Goal: Information Seeking & Learning: Learn about a topic

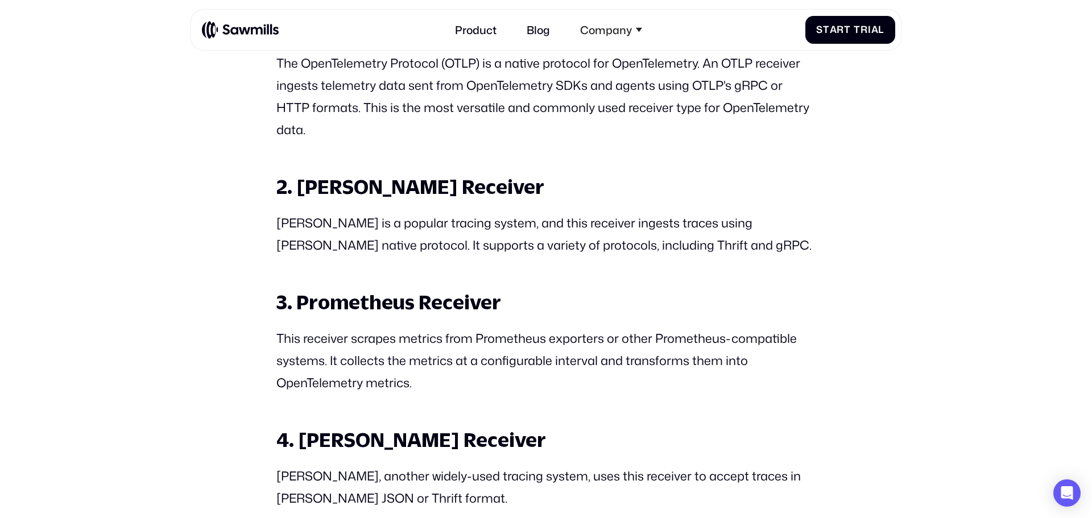
scroll to position [1424, 0]
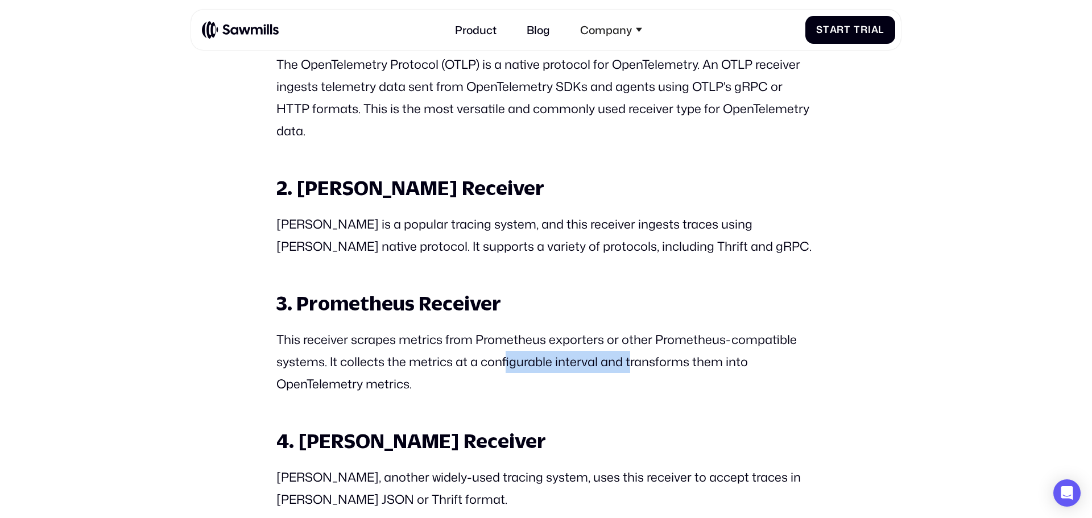
drag, startPoint x: 503, startPoint y: 358, endPoint x: 643, endPoint y: 353, distance: 139.5
click at [643, 353] on p "This receiver scrapes metrics from Prometheus exporters or other Prometheus-com…" at bounding box center [545, 362] width 539 height 67
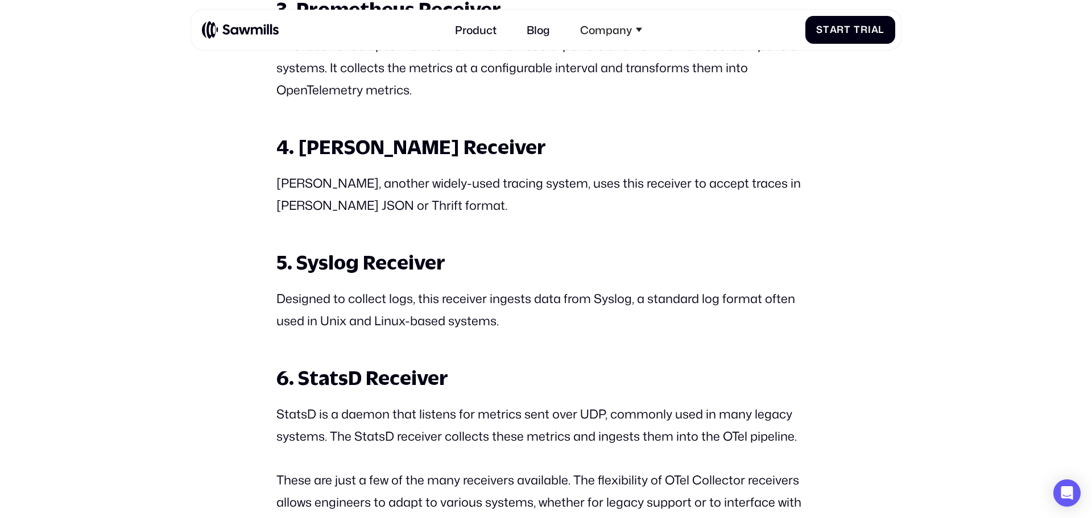
drag, startPoint x: 447, startPoint y: 348, endPoint x: 134, endPoint y: 327, distance: 313.6
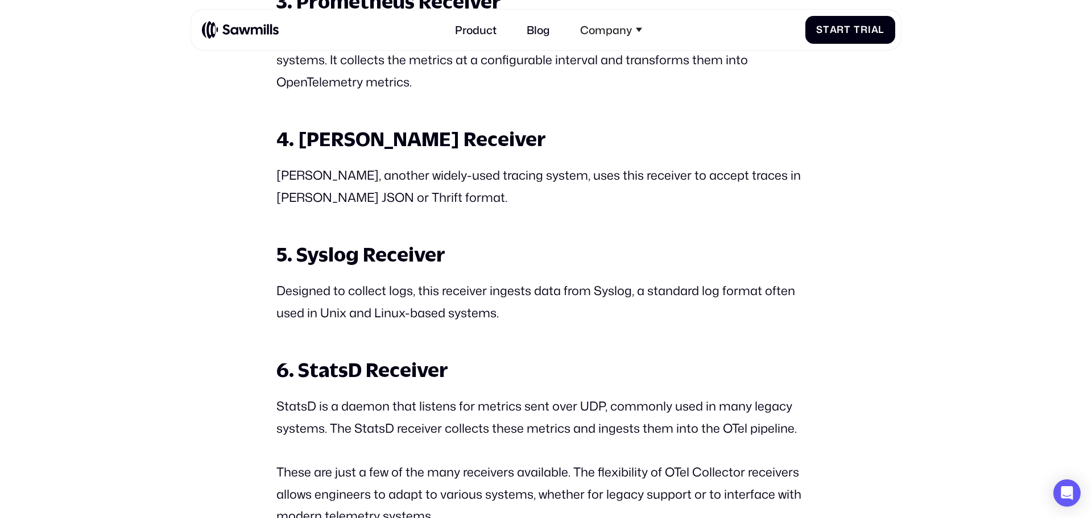
click at [679, 291] on p "Designed to collect logs, this receiver ingests data from Syslog, a standard lo…" at bounding box center [545, 302] width 539 height 44
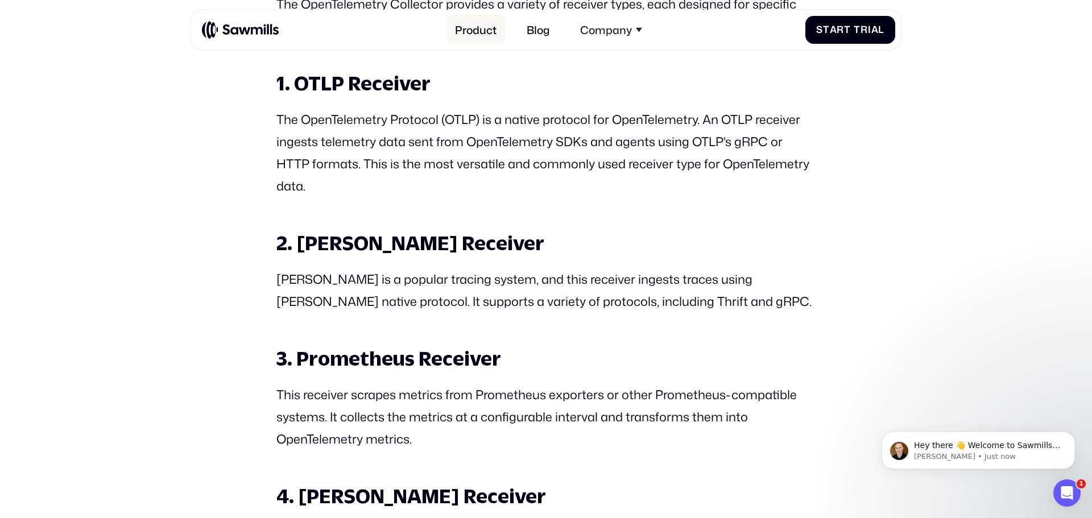
scroll to position [1359, 0]
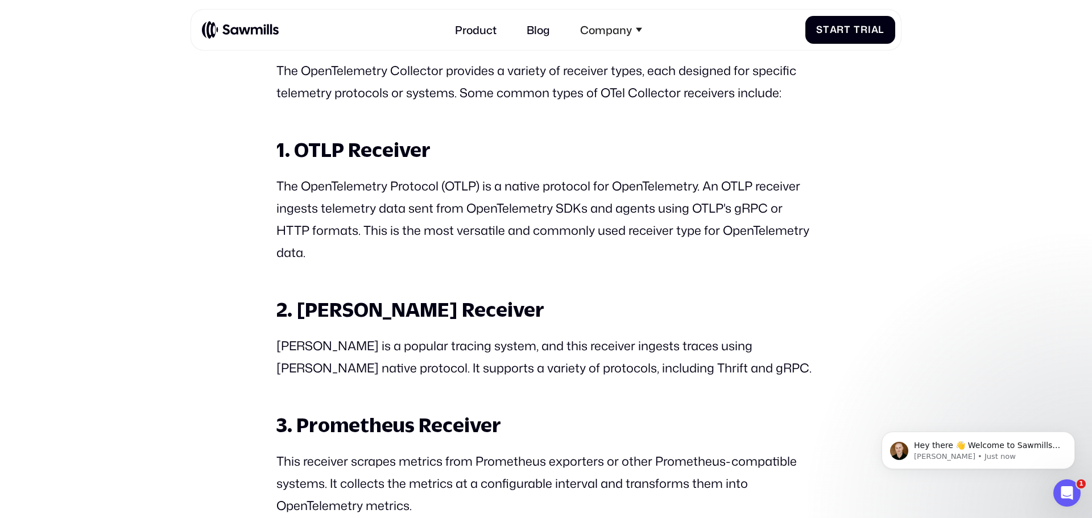
click at [332, 150] on strong "1. OTLP Receiver" at bounding box center [353, 149] width 154 height 23
click at [415, 148] on strong "1. OTLP Receiver" at bounding box center [353, 149] width 154 height 23
copy strong "OTLP Receiver"
